Goal: Information Seeking & Learning: Learn about a topic

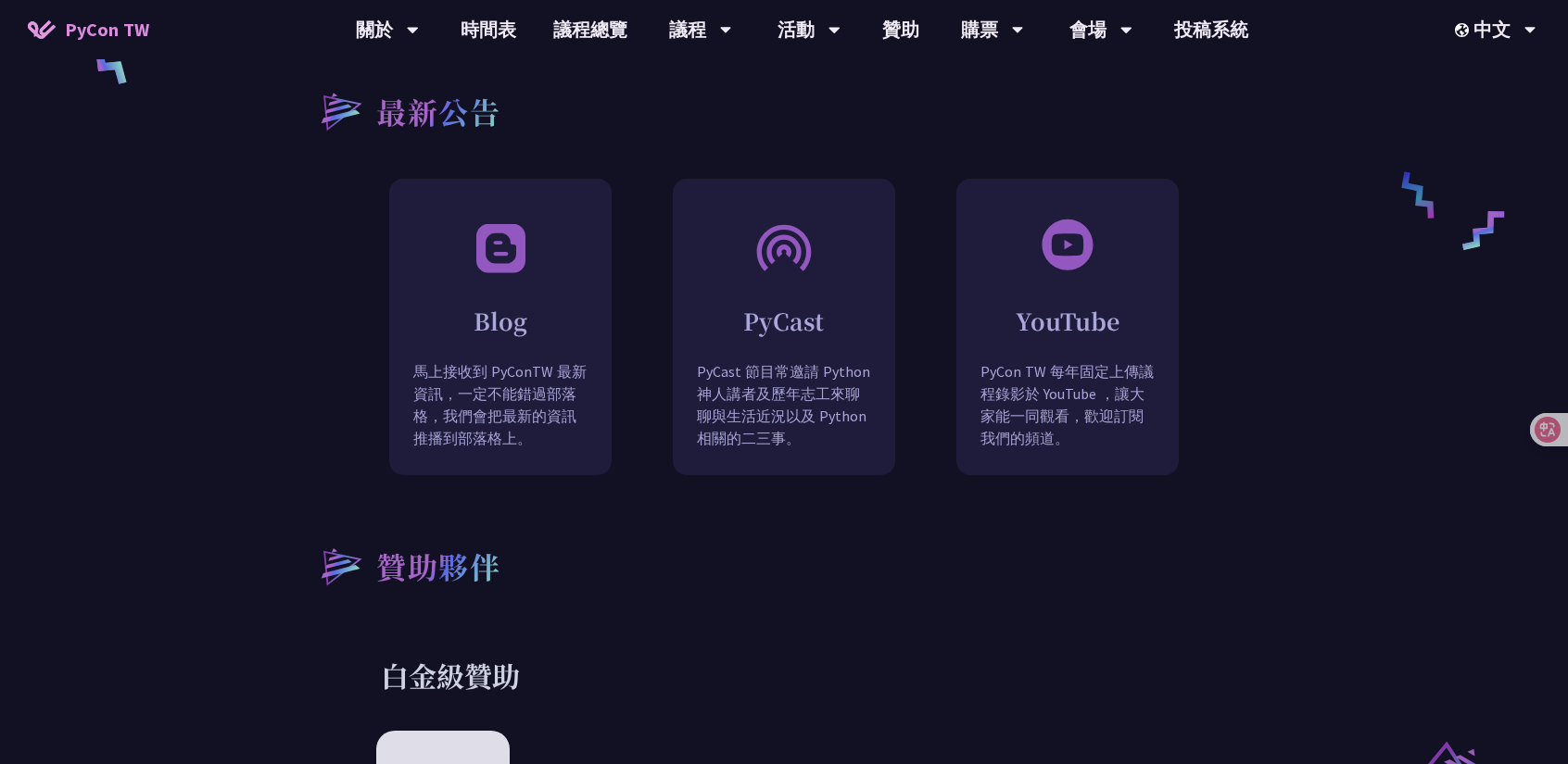
scroll to position [1575, 0]
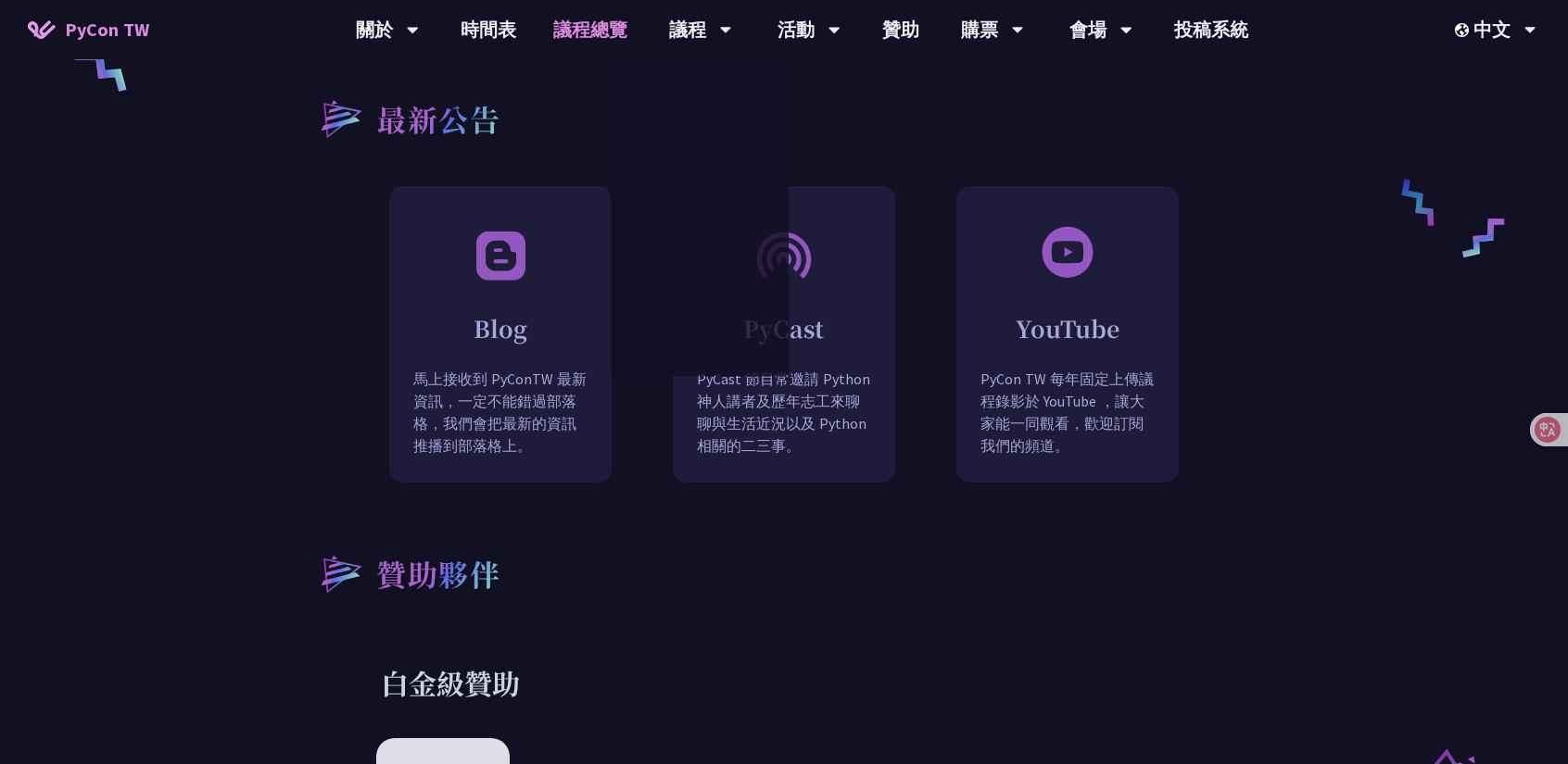
click at [566, 27] on link "議程總覽" at bounding box center [591, 29] width 111 height 59
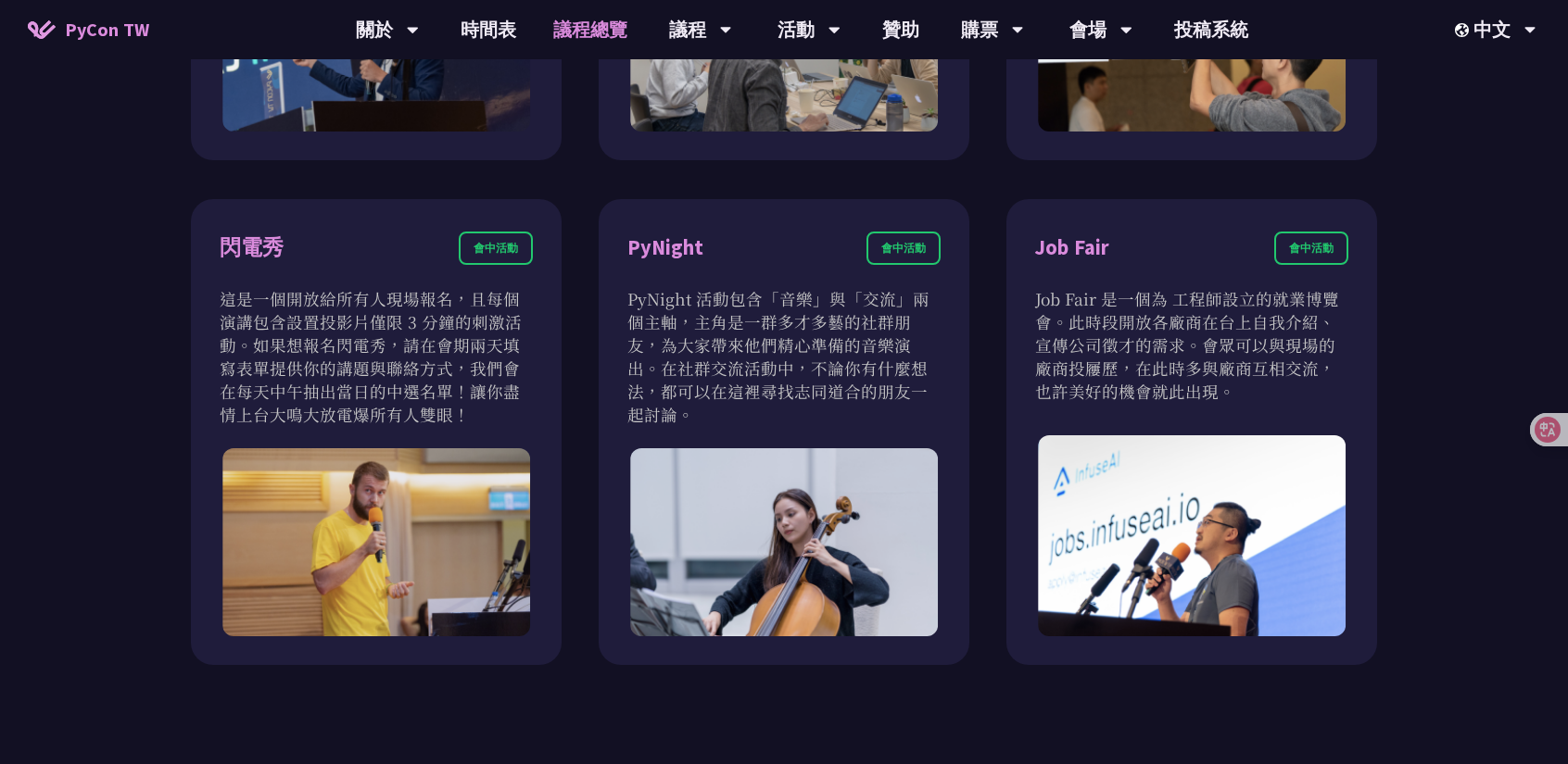
scroll to position [1482, 0]
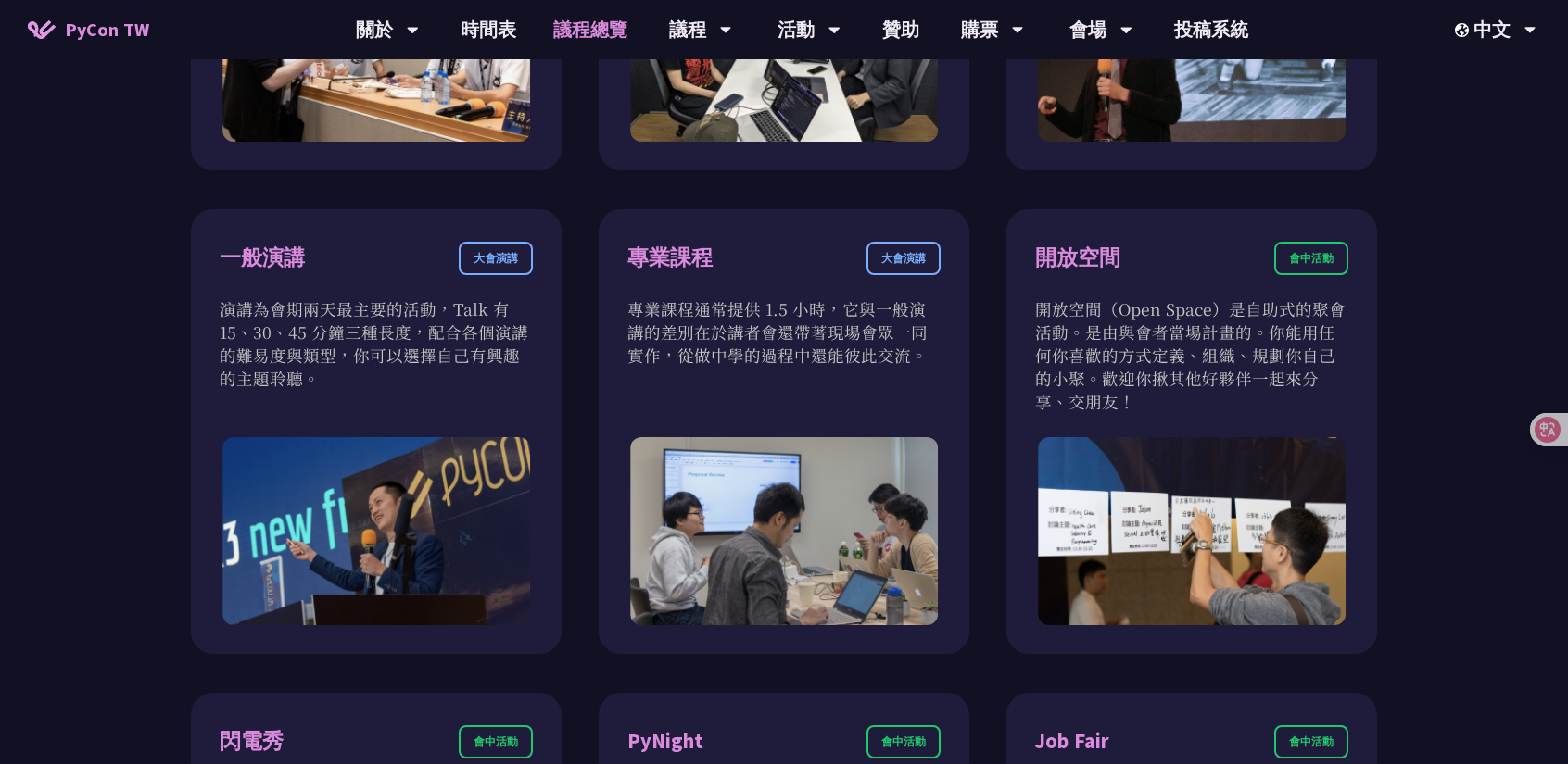
scroll to position [1019, 0]
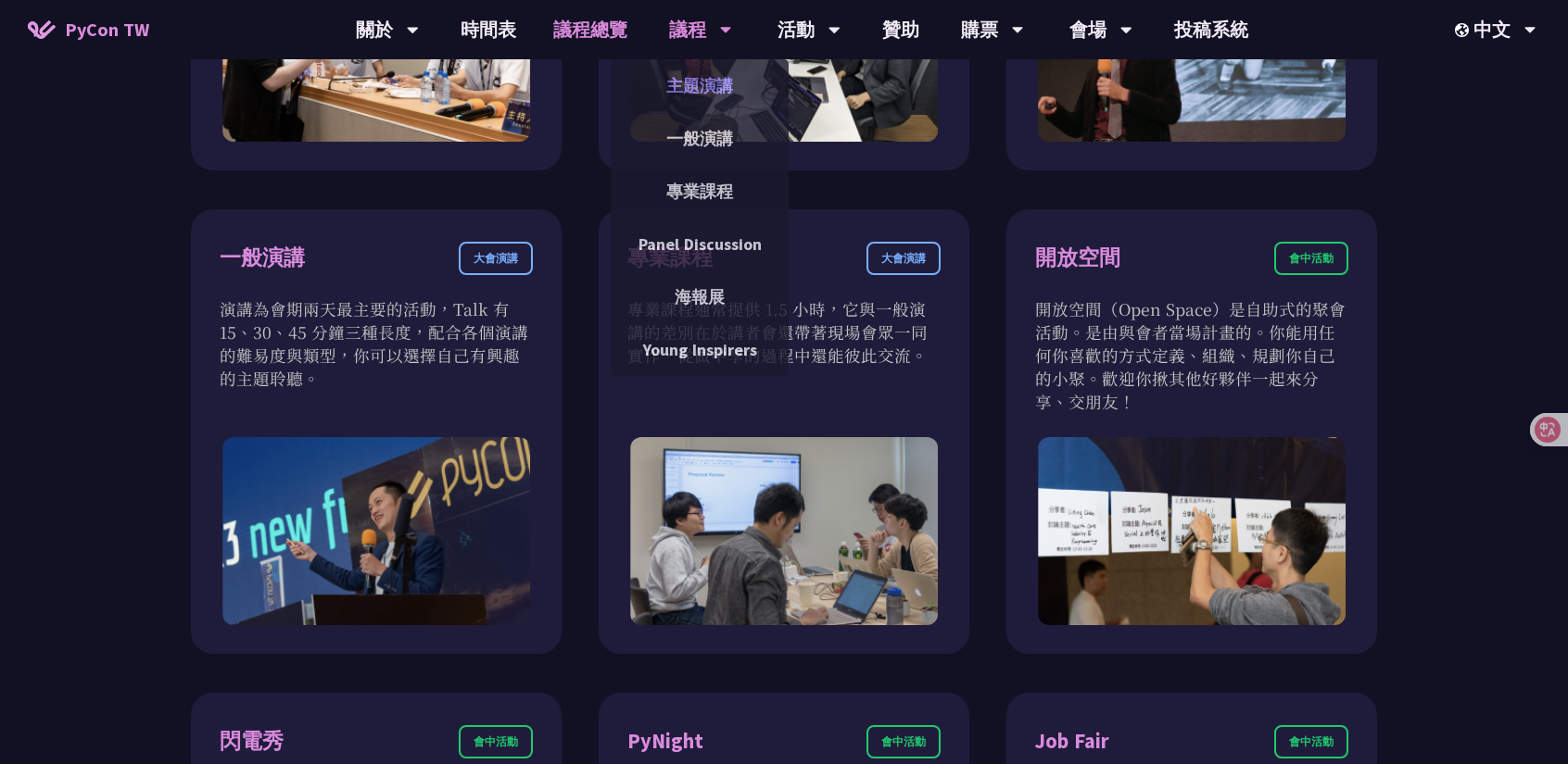
click at [697, 81] on link "主題演講" at bounding box center [700, 86] width 178 height 44
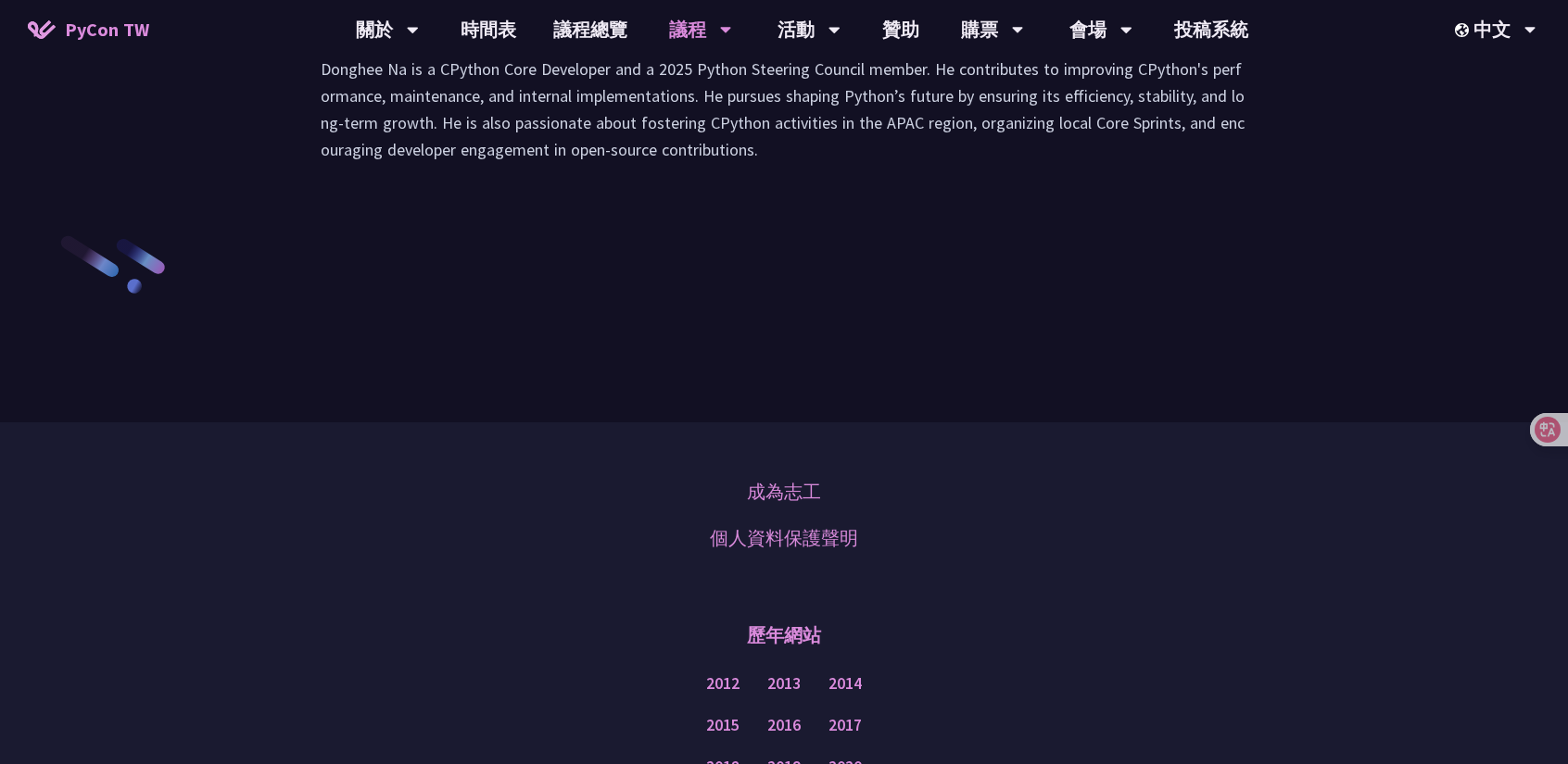
scroll to position [2779, 0]
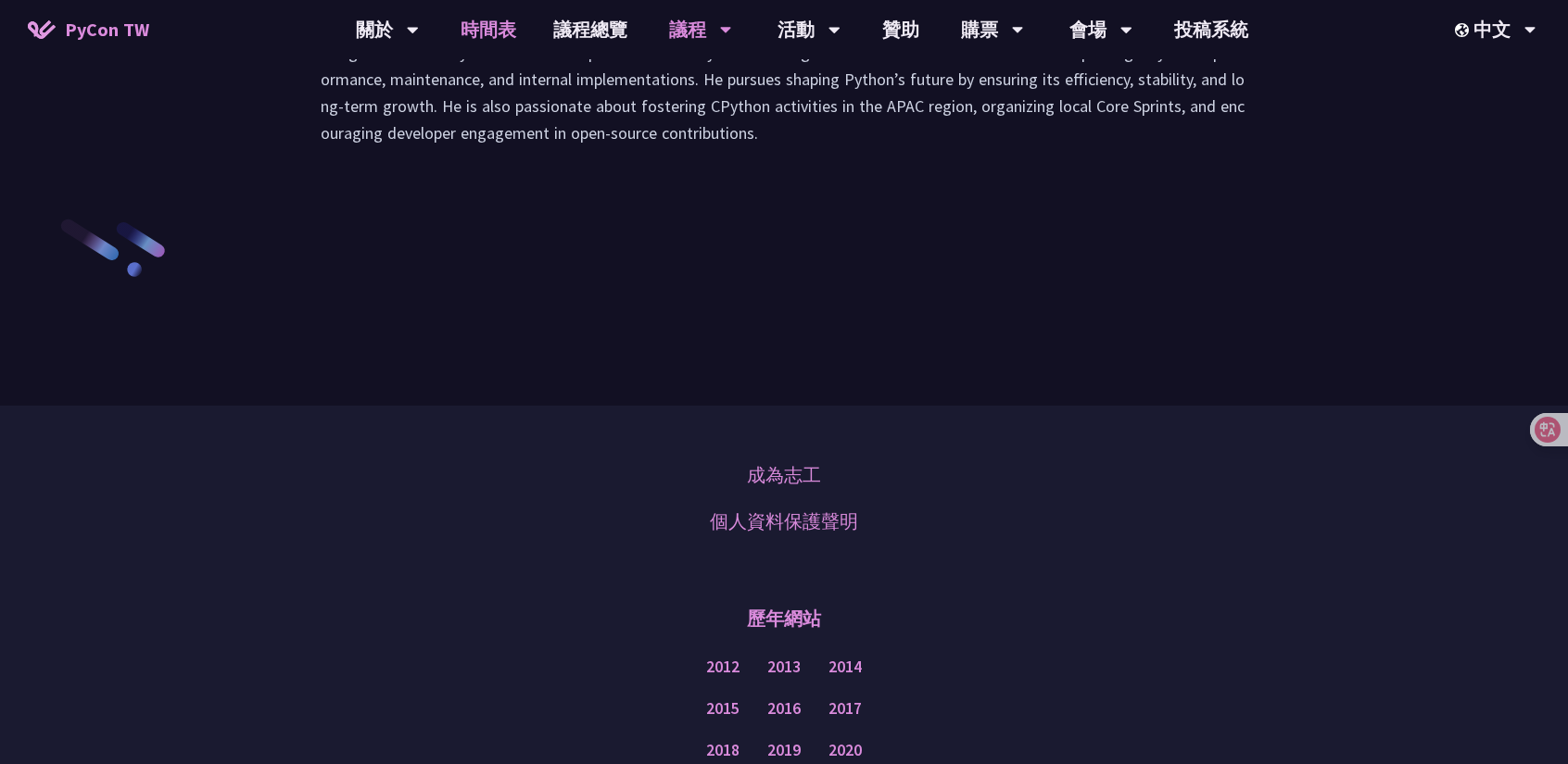
click at [502, 35] on link "時間表" at bounding box center [488, 29] width 93 height 59
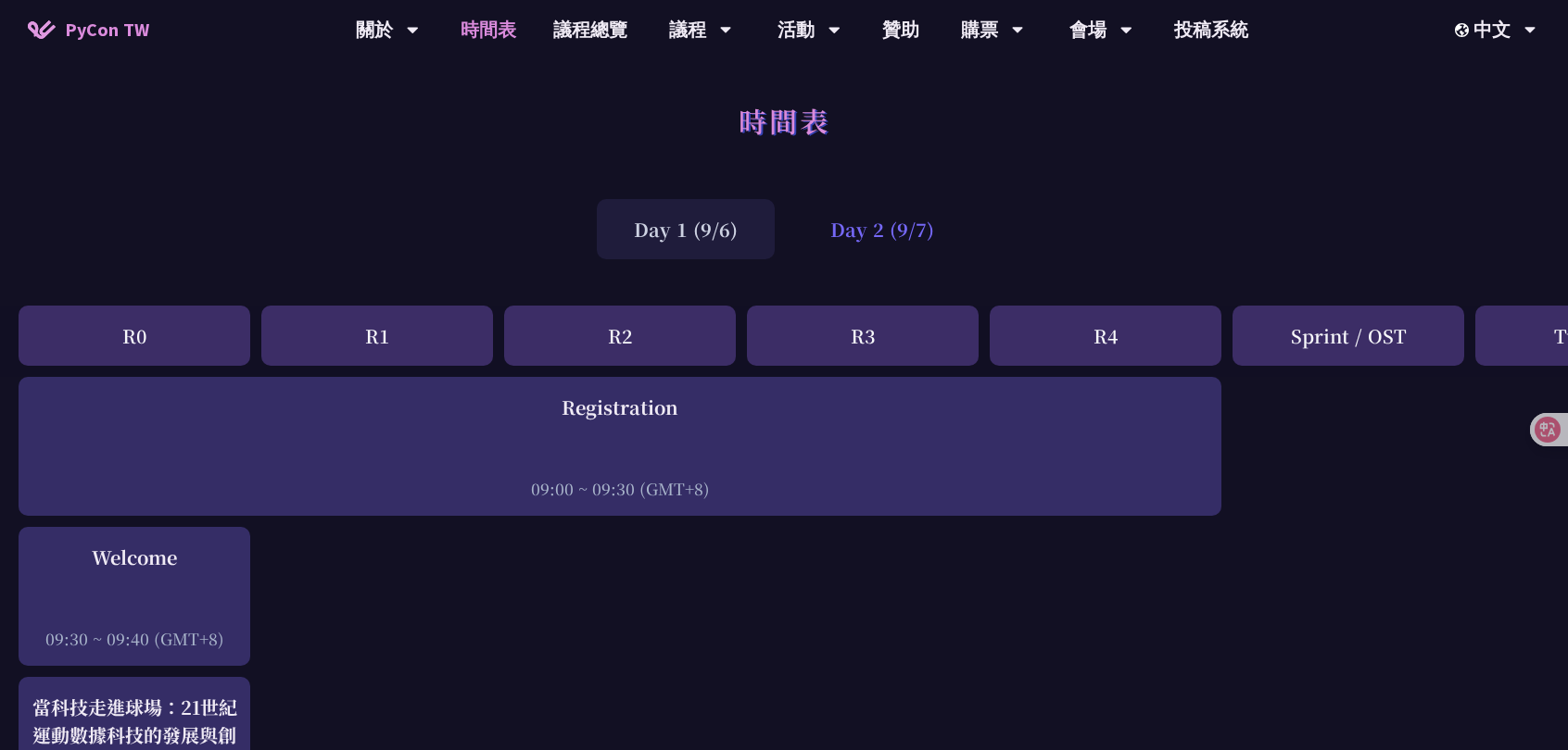
click at [882, 242] on div "Day 2 (9/7)" at bounding box center [882, 229] width 178 height 60
